Goal: Task Accomplishment & Management: Manage account settings

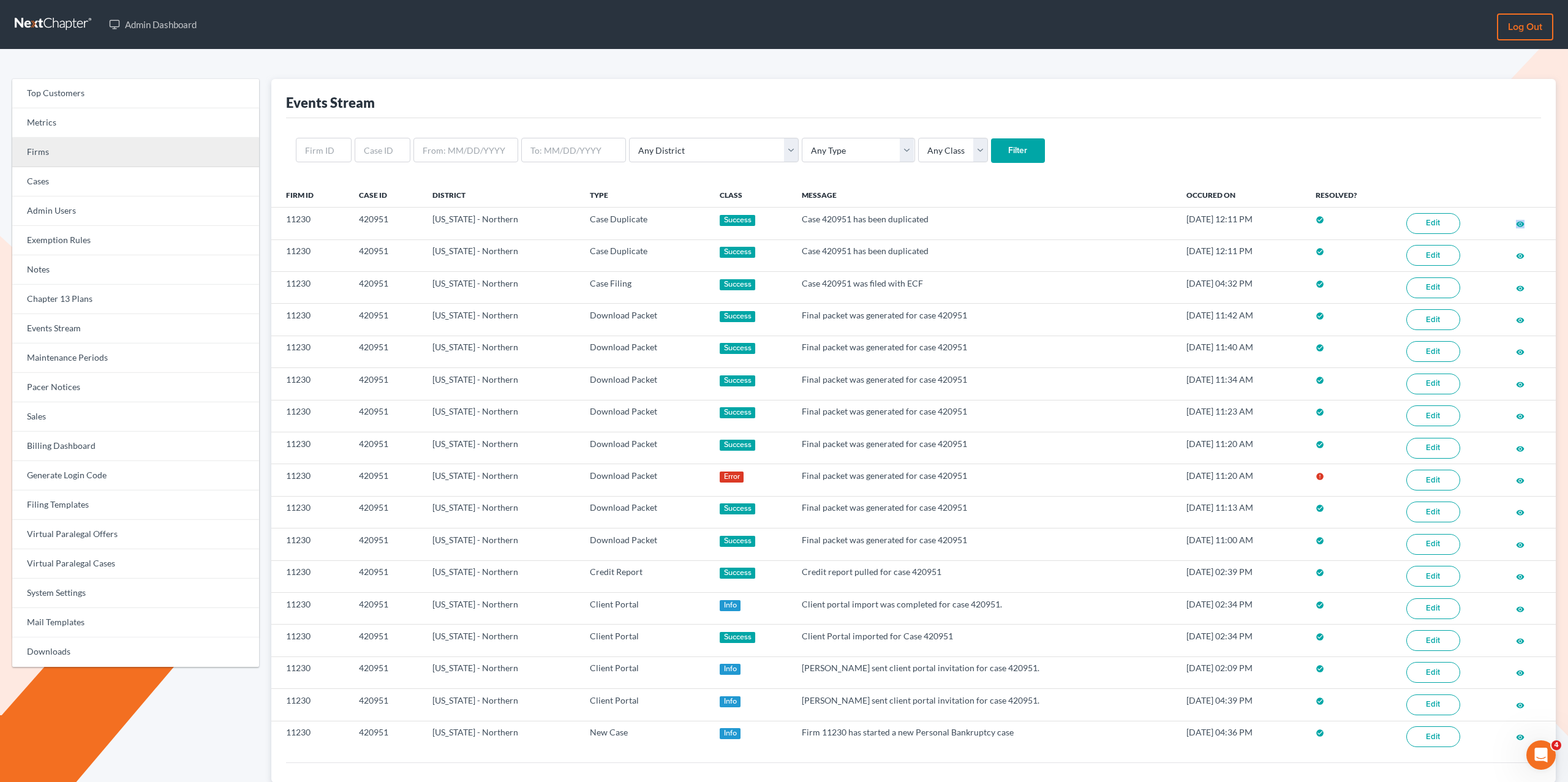
click at [58, 152] on link "Firms" at bounding box center [136, 152] width 247 height 29
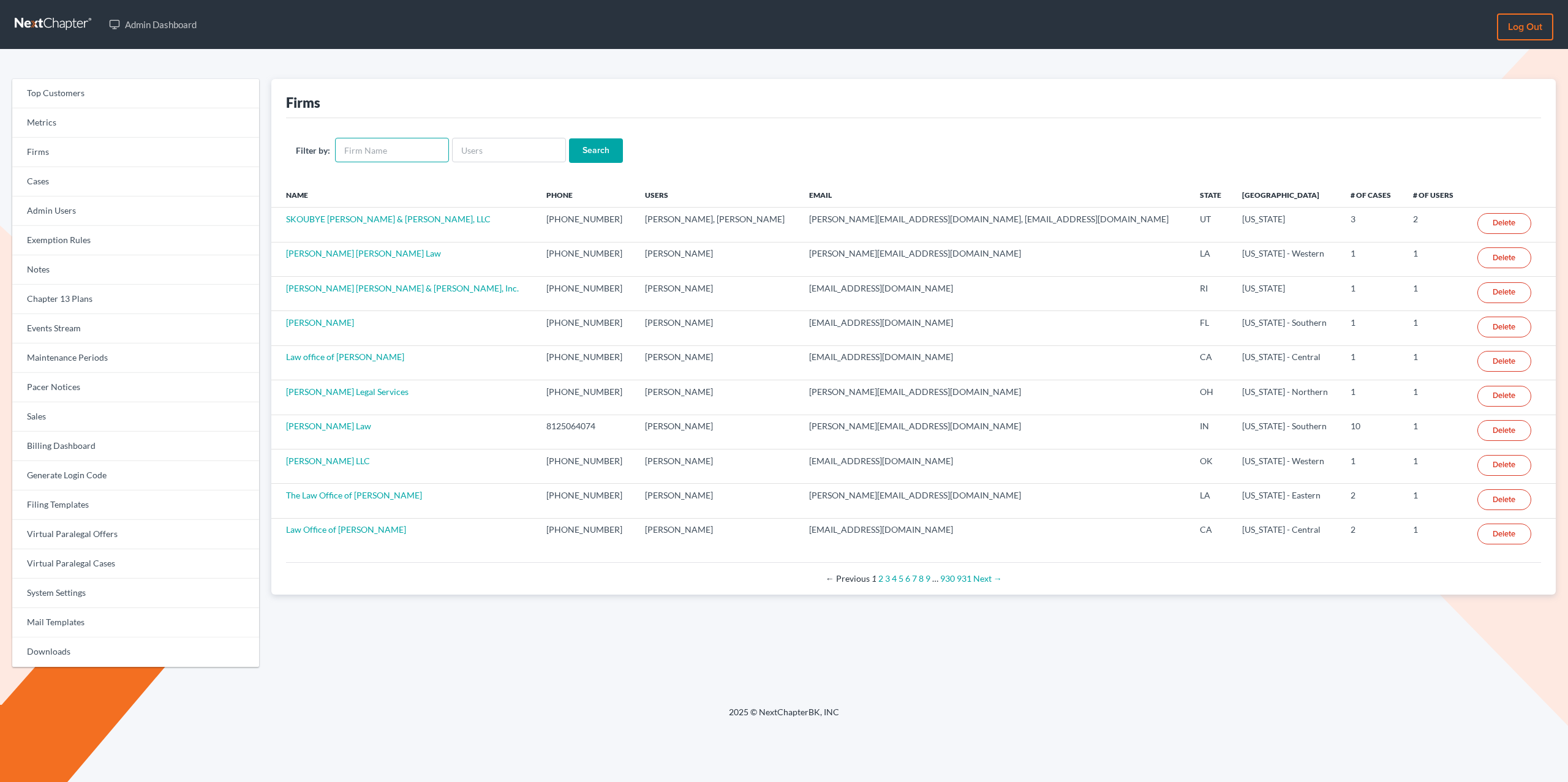
click at [411, 149] on input "text" at bounding box center [392, 149] width 114 height 24
click at [474, 150] on input "text" at bounding box center [509, 149] width 114 height 24
paste input "[DOMAIN_NAME]"
type input "[DOMAIN_NAME]"
click at [569, 138] on input "Search" at bounding box center [596, 150] width 54 height 24
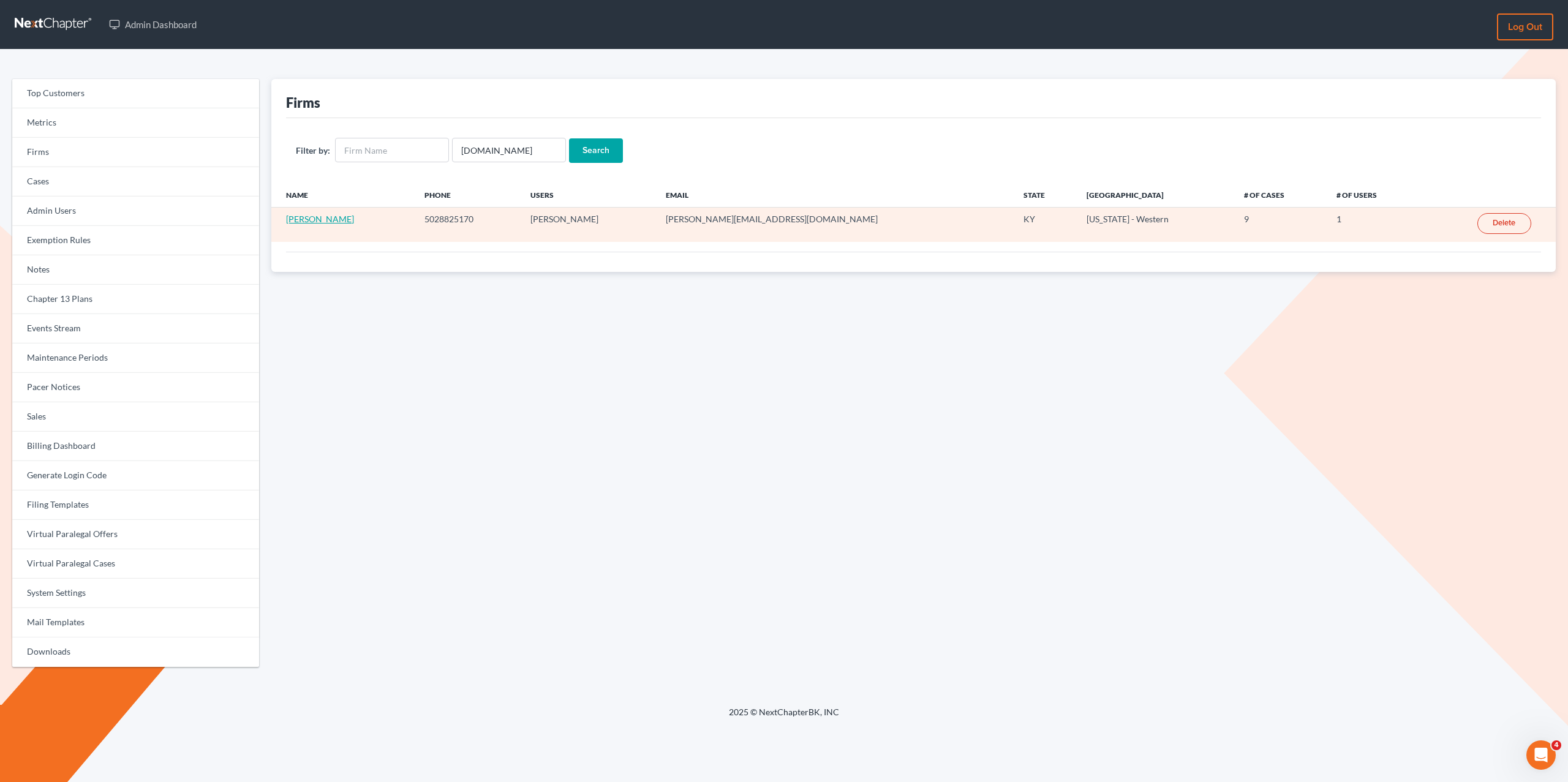
click at [305, 215] on link "[PERSON_NAME]" at bounding box center [320, 219] width 68 height 10
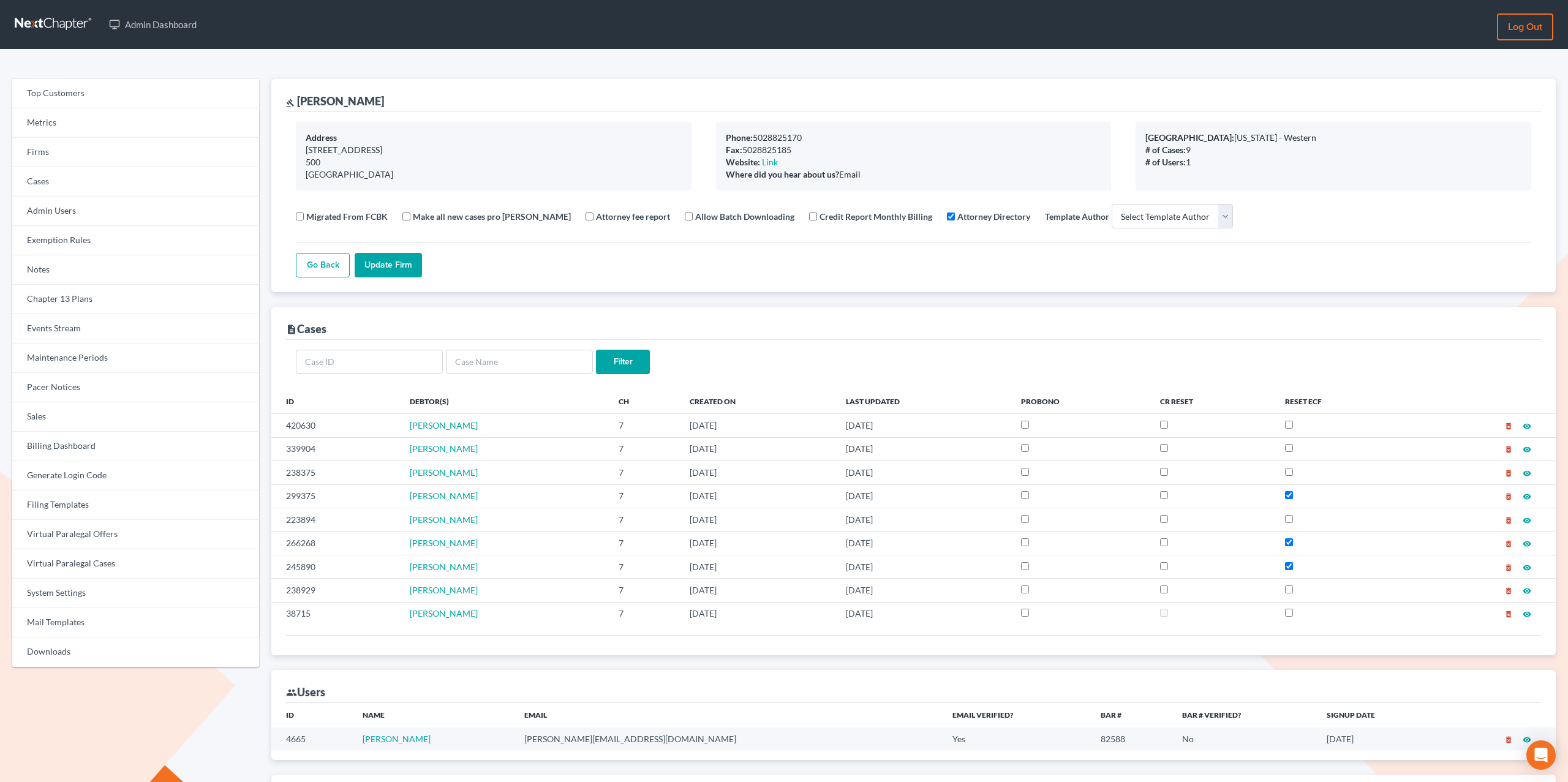
select select
